Goal: Find specific page/section: Find specific page/section

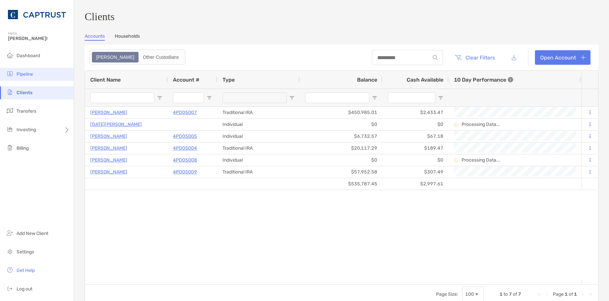
click at [33, 72] on span "Pipeline" at bounding box center [25, 74] width 17 height 6
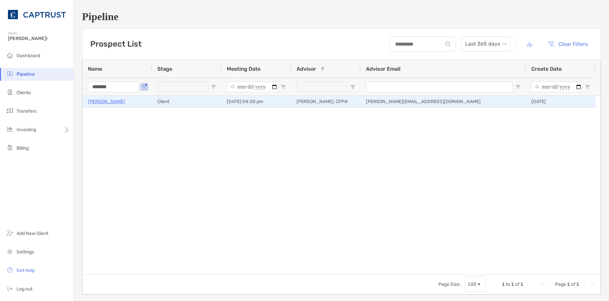
click at [100, 101] on p "[PERSON_NAME]" at bounding box center [106, 102] width 37 height 8
click at [111, 103] on p "[PERSON_NAME]" at bounding box center [106, 102] width 37 height 8
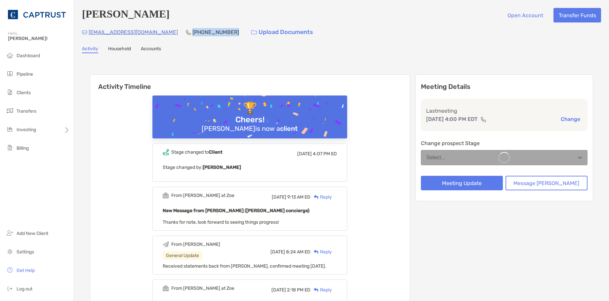
click at [157, 35] on div "[EMAIL_ADDRESS][DOMAIN_NAME] [PHONE_NUMBER] Upload Documents" at bounding box center [341, 32] width 519 height 14
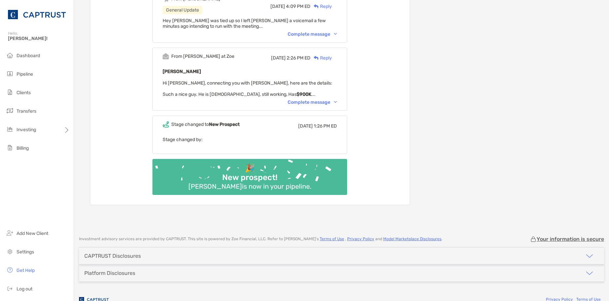
scroll to position [596, 0]
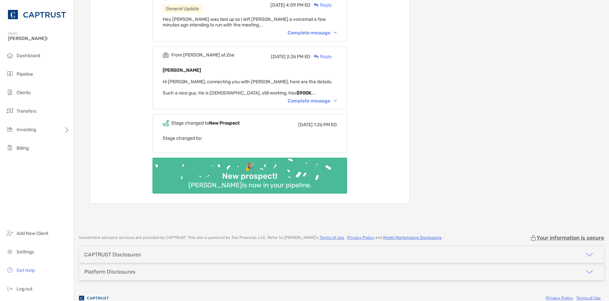
click at [325, 102] on div "Complete message" at bounding box center [312, 101] width 49 height 6
